Goal: Check status: Check status

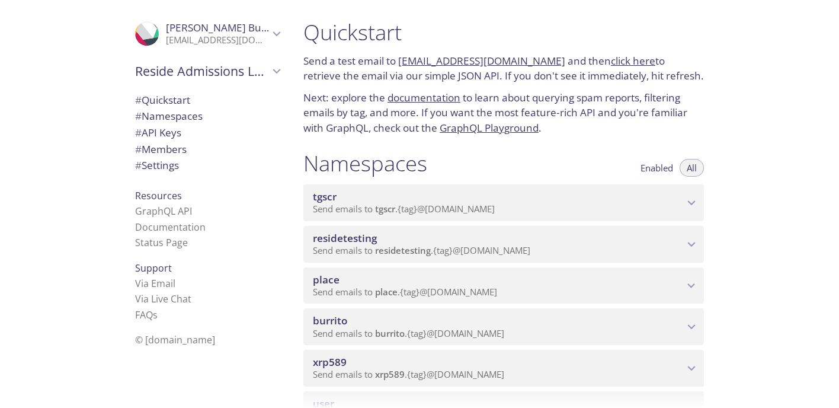
click at [424, 370] on span "Send emails to xrp589 . {tag} @[DOMAIN_NAME]" at bounding box center [408, 374] width 191 height 12
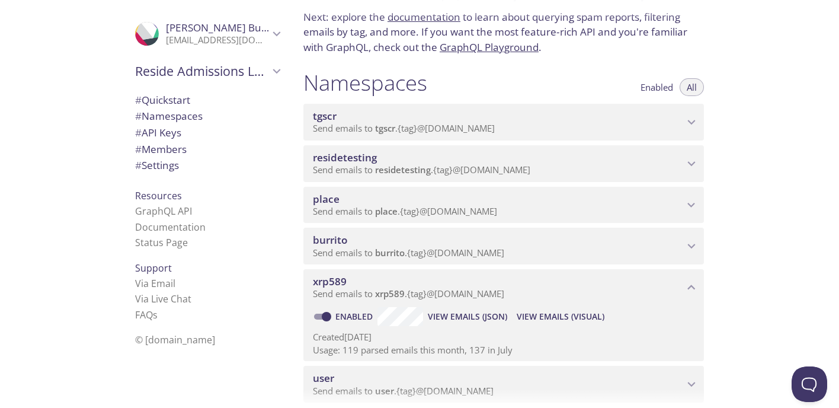
click at [545, 323] on span "View Emails (Visual)" at bounding box center [561, 316] width 88 height 14
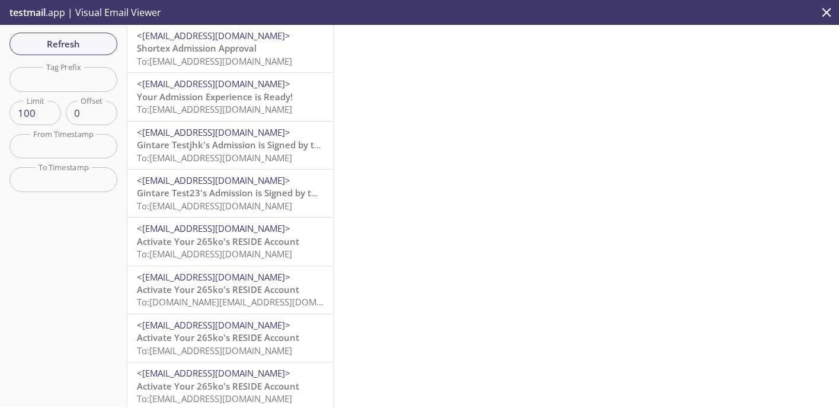
click at [252, 54] on span "Shortex Admission Approval" at bounding box center [197, 48] width 120 height 12
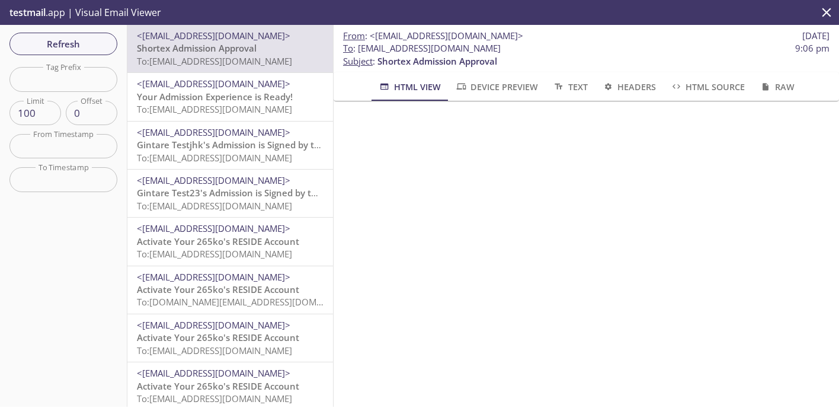
drag, startPoint x: 510, startPoint y: 49, endPoint x: 360, endPoint y: 52, distance: 150.5
click at [360, 52] on span "To : [EMAIL_ADDRESS][DOMAIN_NAME] 9:06 pm" at bounding box center [586, 48] width 486 height 12
copy span "[EMAIL_ADDRESS][DOMAIN_NAME]"
click at [58, 52] on button "Refresh" at bounding box center [63, 44] width 108 height 23
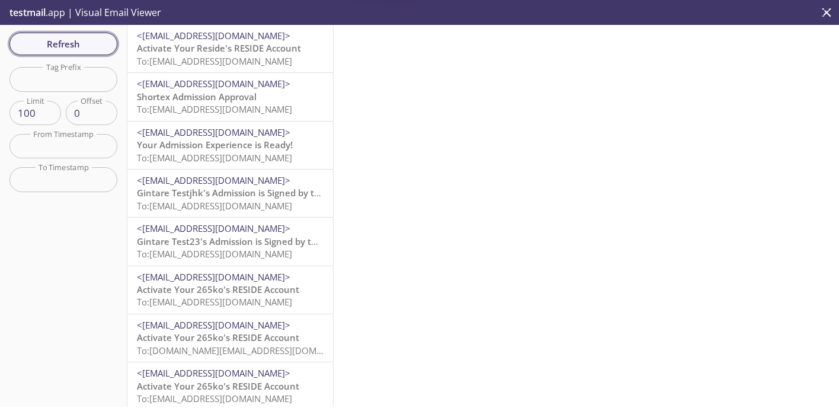
click at [83, 51] on span "Refresh" at bounding box center [63, 43] width 89 height 15
click at [205, 46] on span "Activate Your Reside's RESIDE Account" at bounding box center [219, 48] width 164 height 12
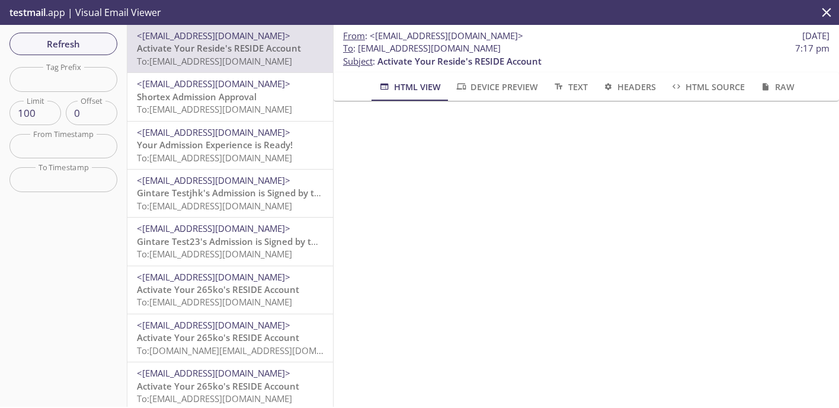
click at [226, 78] on span "<[EMAIL_ADDRESS][DOMAIN_NAME]>" at bounding box center [213, 84] width 153 height 12
click at [237, 42] on span "Activate Your Reside's RESIDE Account" at bounding box center [219, 48] width 164 height 12
click at [78, 33] on button "Refresh" at bounding box center [63, 44] width 108 height 23
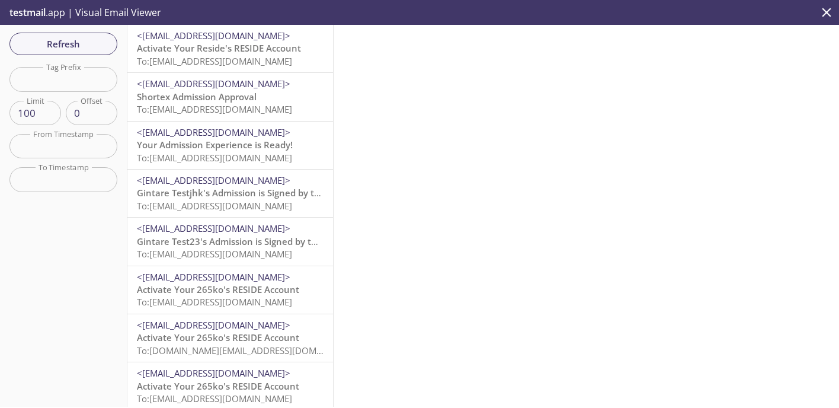
click at [245, 59] on span "To: [EMAIL_ADDRESS][DOMAIN_NAME]" at bounding box center [214, 61] width 155 height 12
